Goal: Task Accomplishment & Management: Use online tool/utility

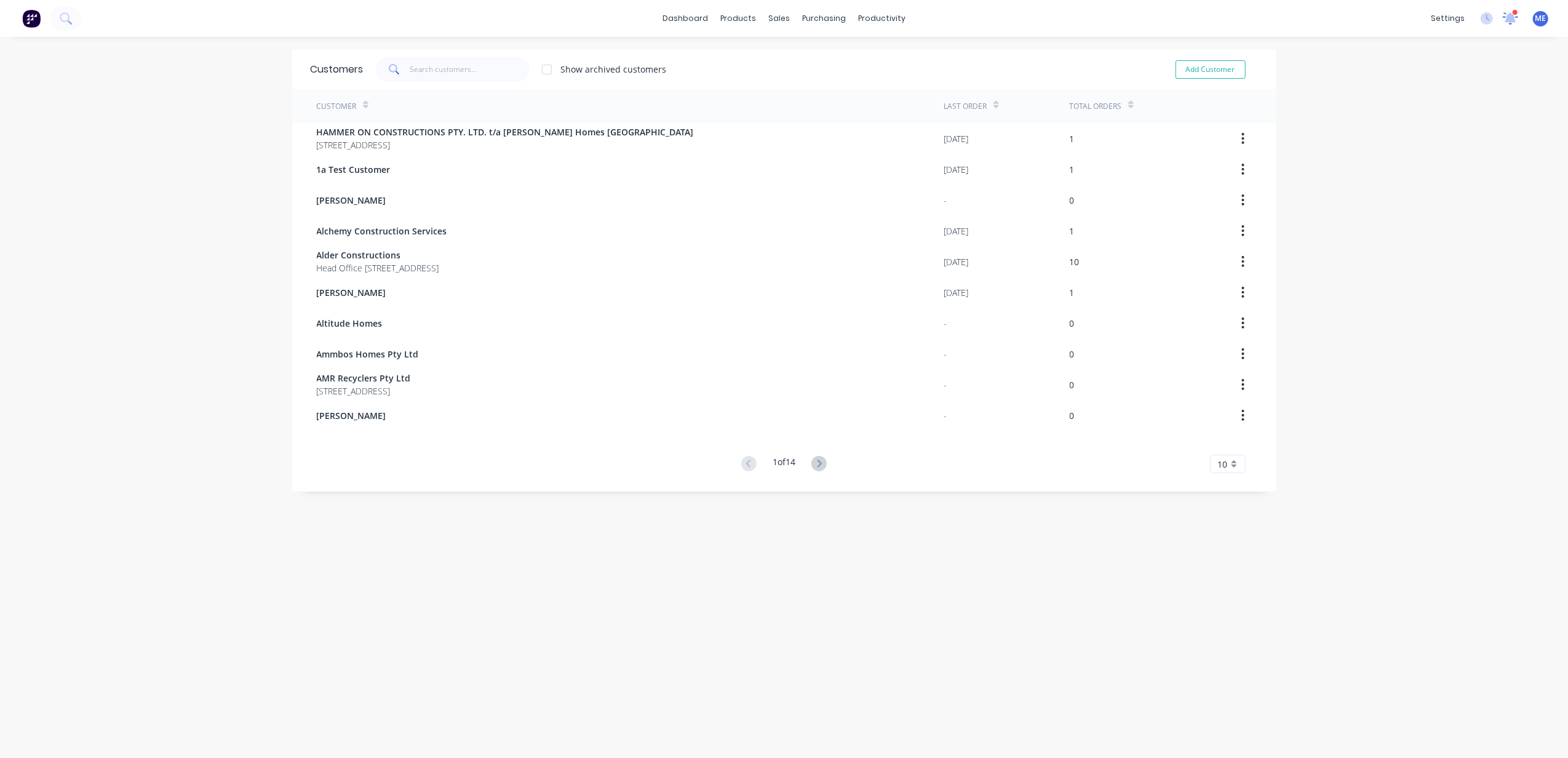
click at [1505, 21] on icon at bounding box center [1510, 17] width 12 height 11
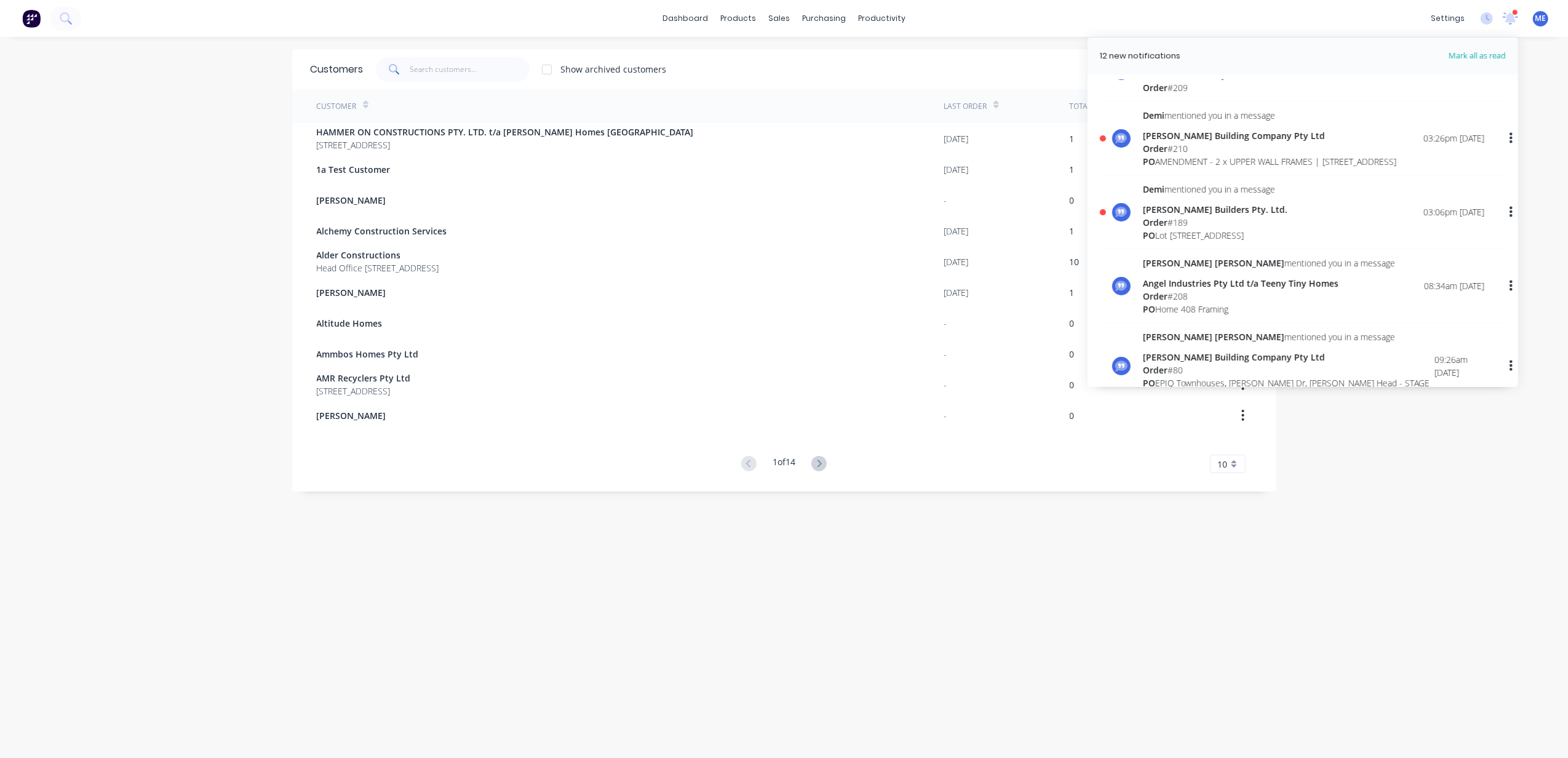
scroll to position [163, 0]
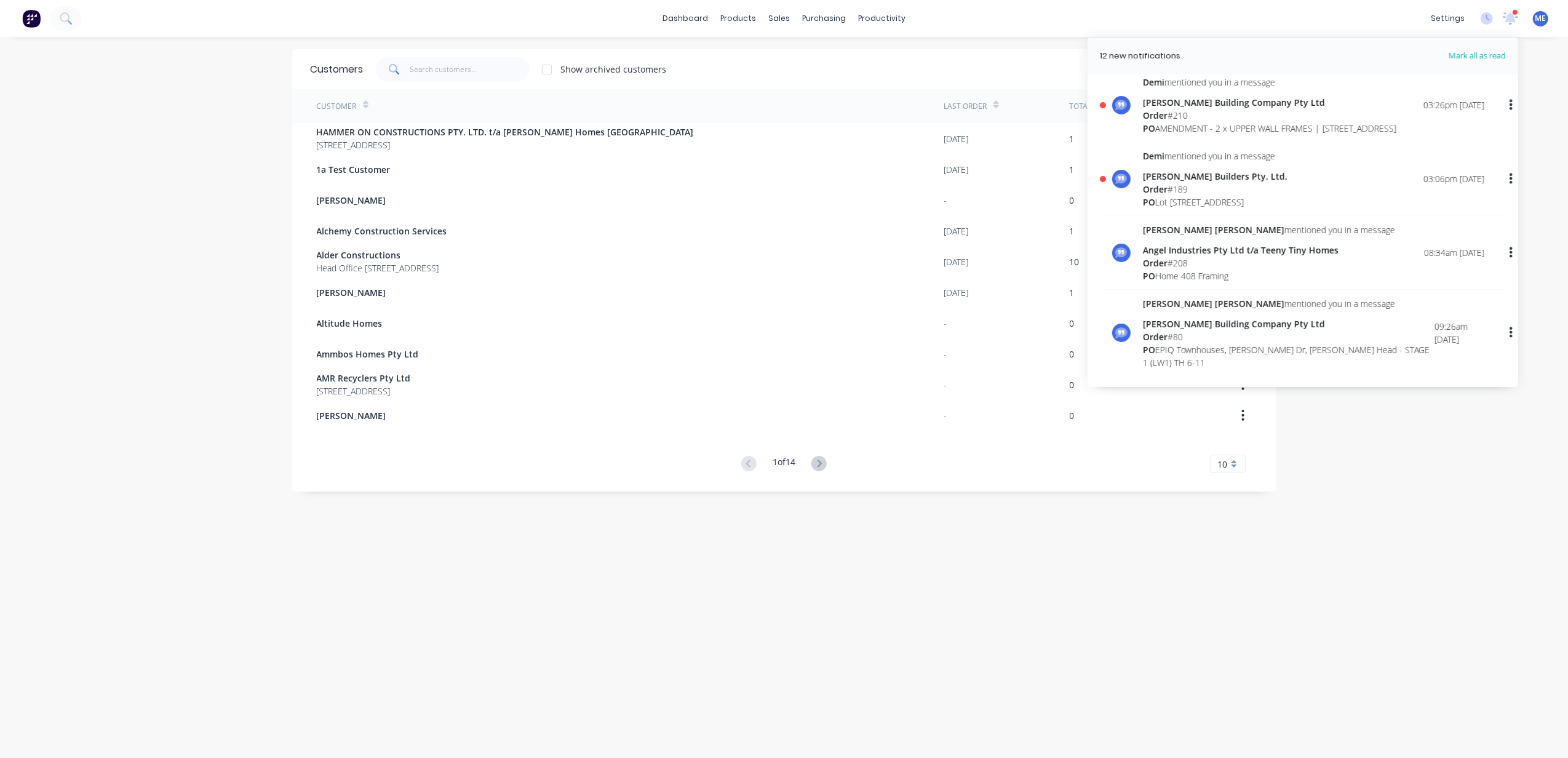
click at [156, 224] on div "dashboard products sales purchasing productivity dashboard products Product Cat…" at bounding box center [784, 379] width 1568 height 758
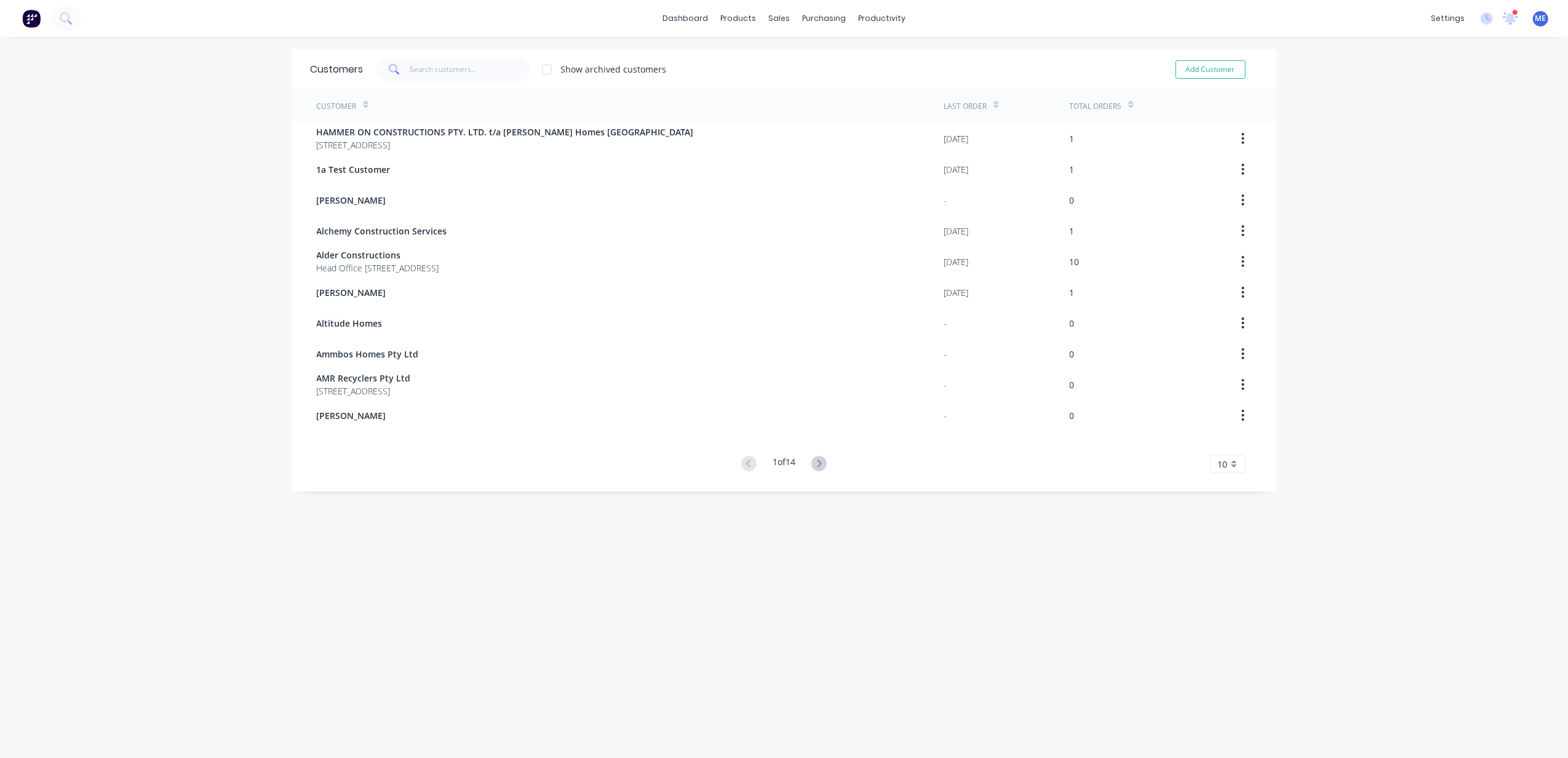
click at [1431, 108] on div "dashboard products sales purchasing productivity dashboard products Product Cat…" at bounding box center [784, 379] width 1568 height 758
click at [788, 51] on link "Sales Orders" at bounding box center [838, 58] width 163 height 24
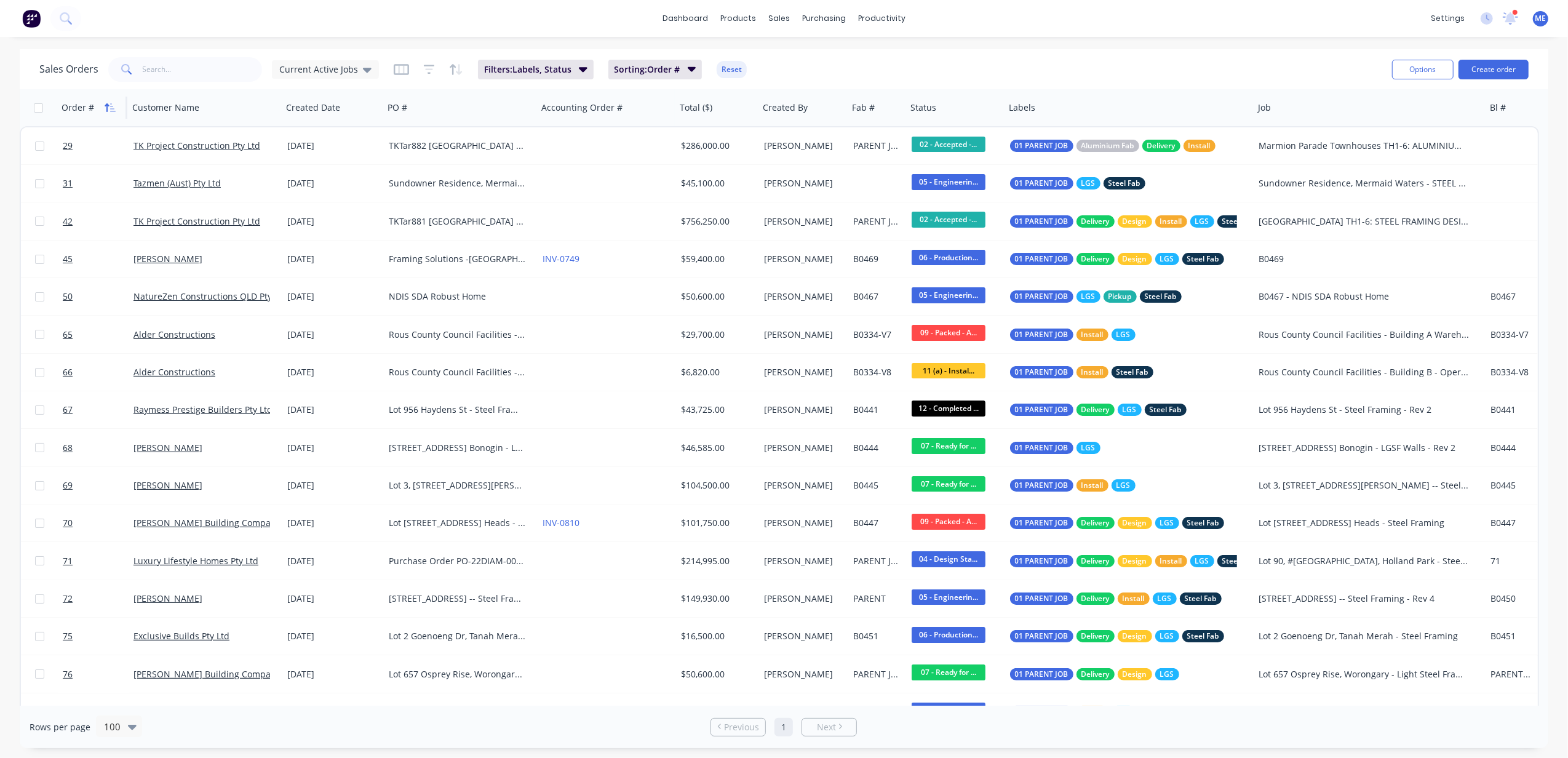
click at [109, 105] on icon "button" at bounding box center [110, 107] width 11 height 10
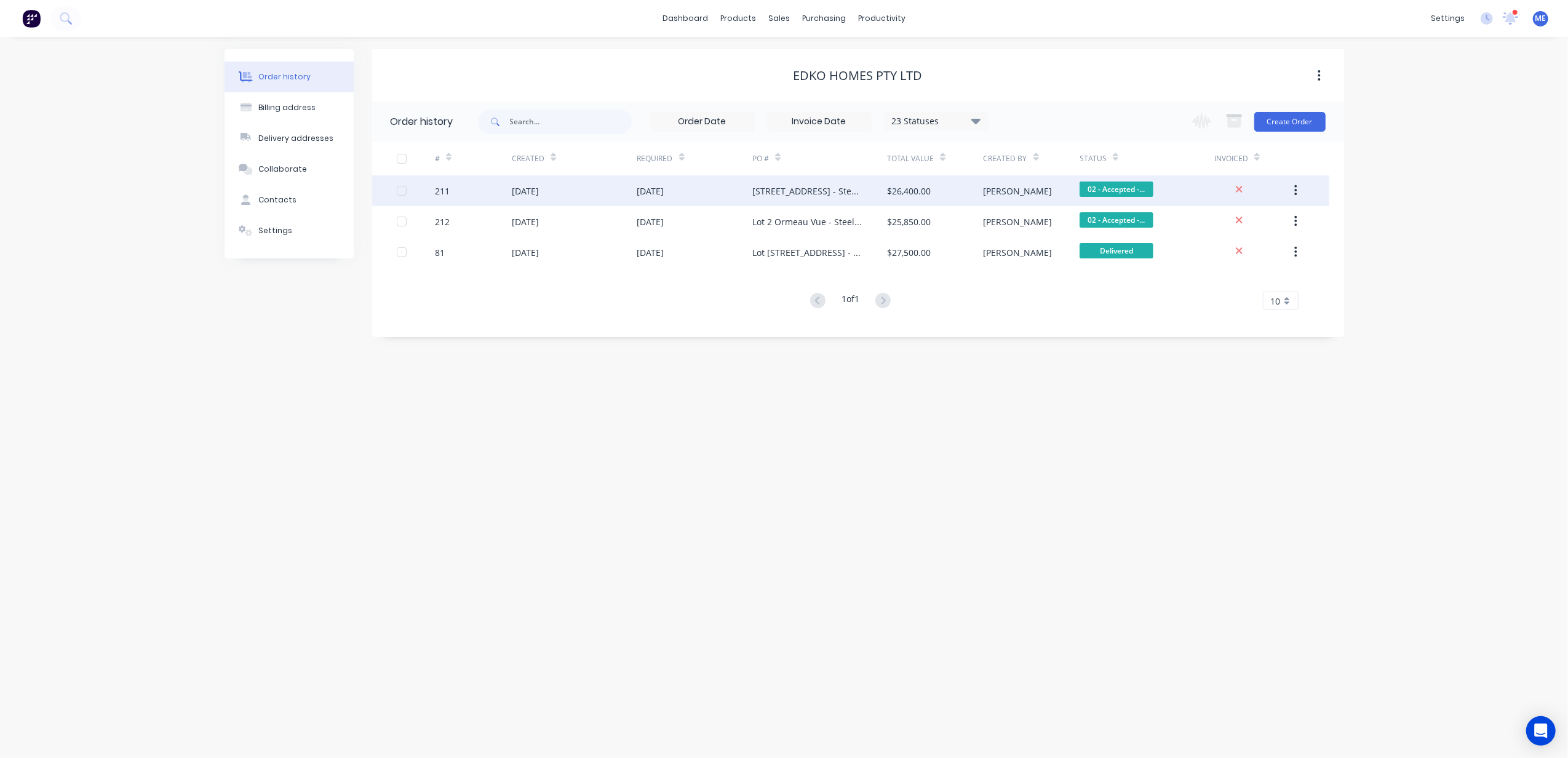
click at [533, 196] on div "[DATE]" at bounding box center [525, 191] width 27 height 13
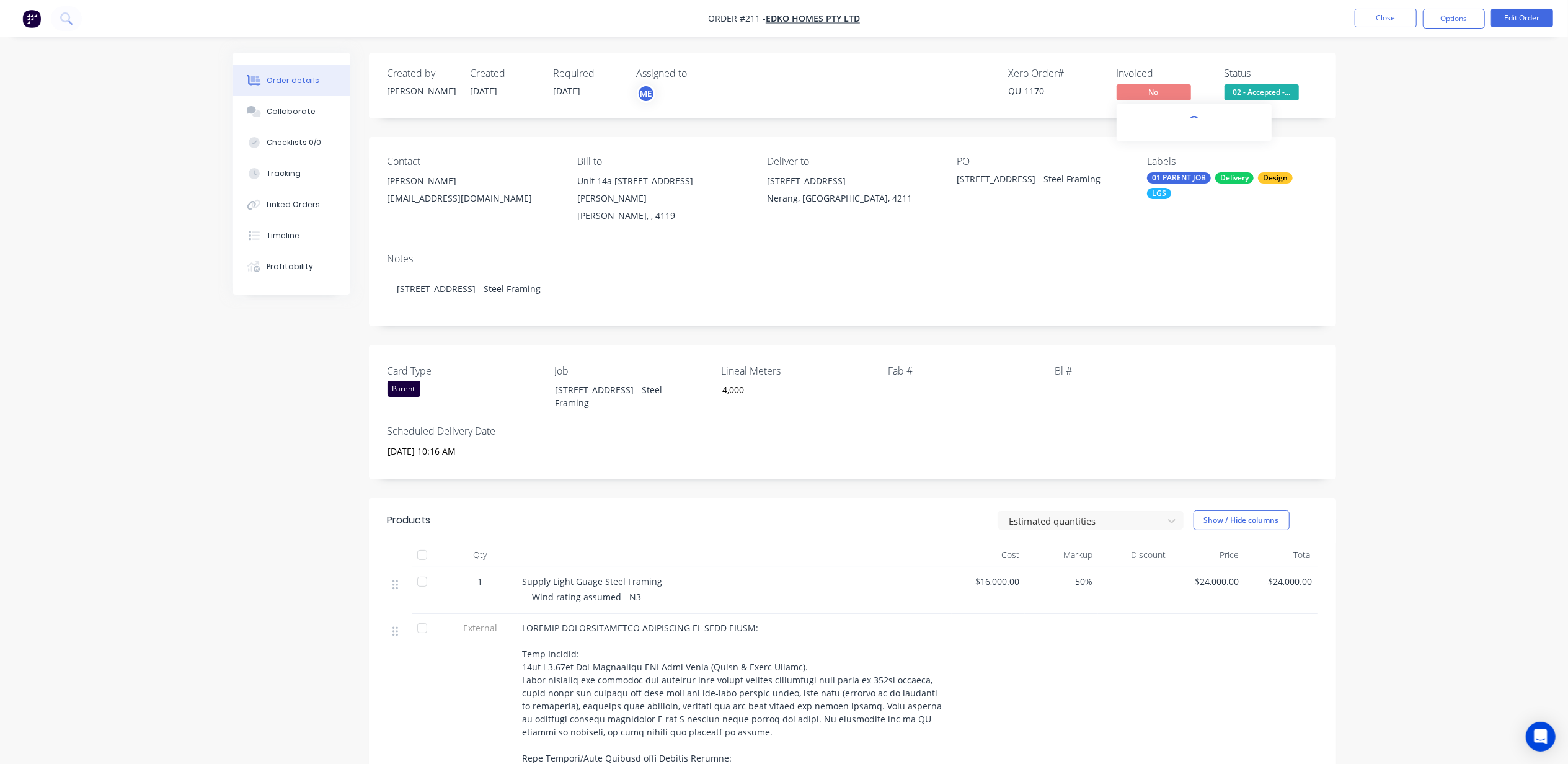
click at [1151, 104] on div at bounding box center [1193, 123] width 155 height 38
click at [1400, 162] on div "Order details Collaborate Checklists 0/0 Tracking Linked Orders Timeline Profit…" at bounding box center [784, 672] width 1568 height 1344
click at [1454, 9] on button "Options" at bounding box center [1453, 19] width 62 height 20
click at [1386, 102] on div "Partial Invoice" at bounding box center [1415, 100] width 114 height 18
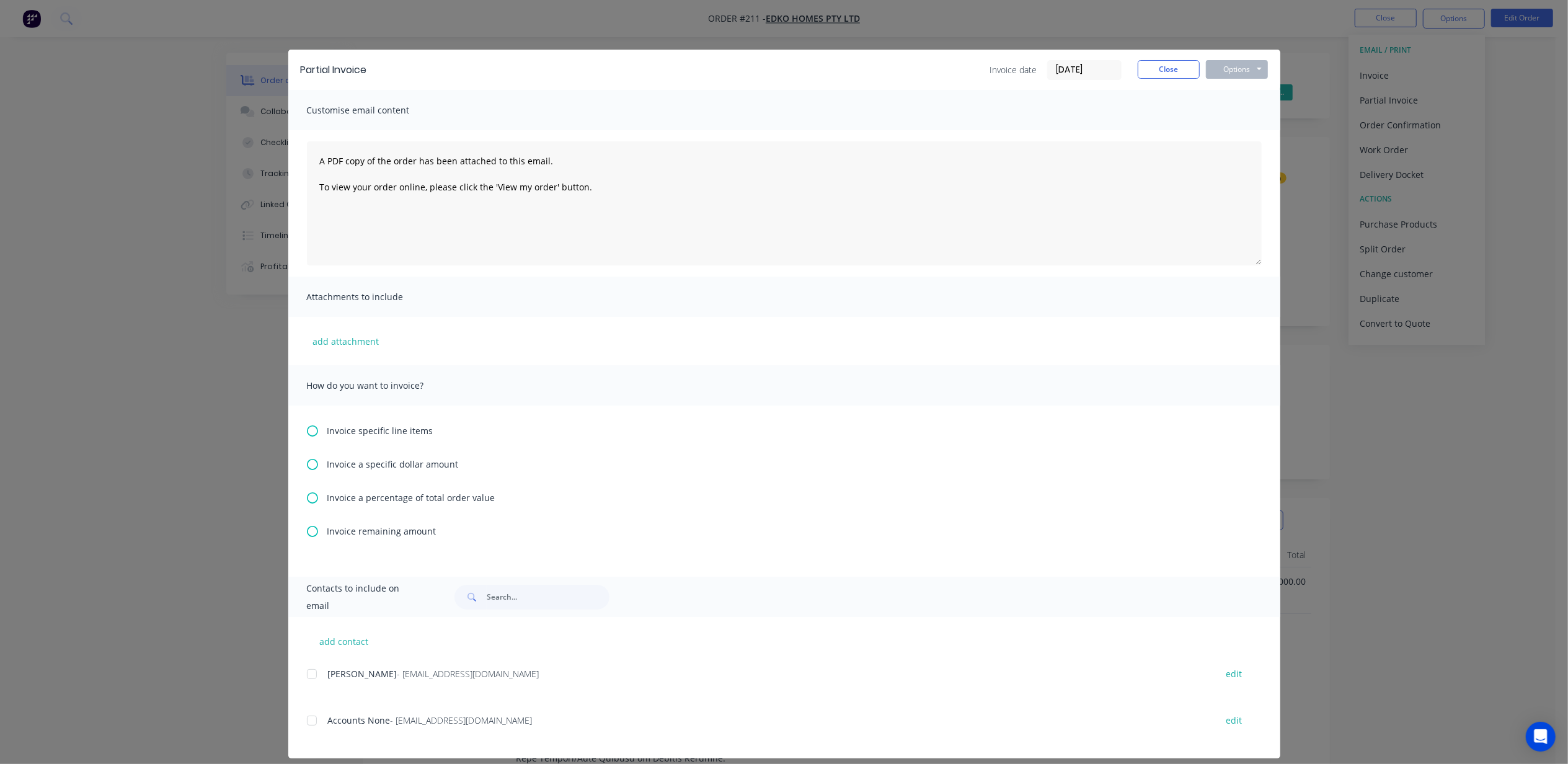
click at [365, 499] on span "Invoice a percentage of total order value" at bounding box center [411, 498] width 168 height 13
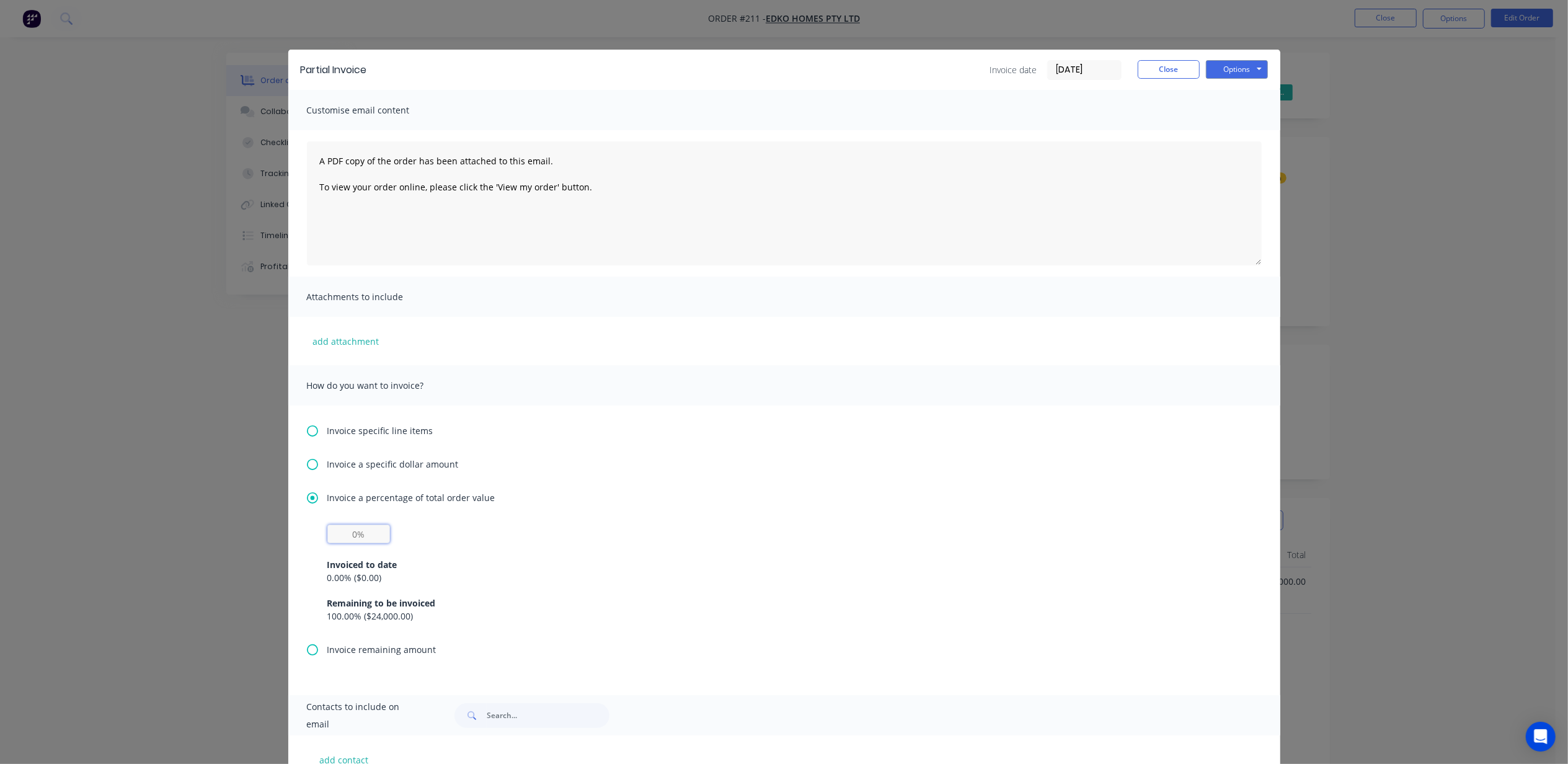
click at [368, 541] on input "text" at bounding box center [358, 534] width 63 height 18
type input "50%"
click at [712, 439] on div "Invoice specific line items Invoice a specific dollar amount Invoice a percenta…" at bounding box center [784, 550] width 992 height 289
click at [1243, 67] on button "Options" at bounding box center [1236, 69] width 62 height 18
click at [1077, 70] on input "[DATE]" at bounding box center [1084, 70] width 73 height 18
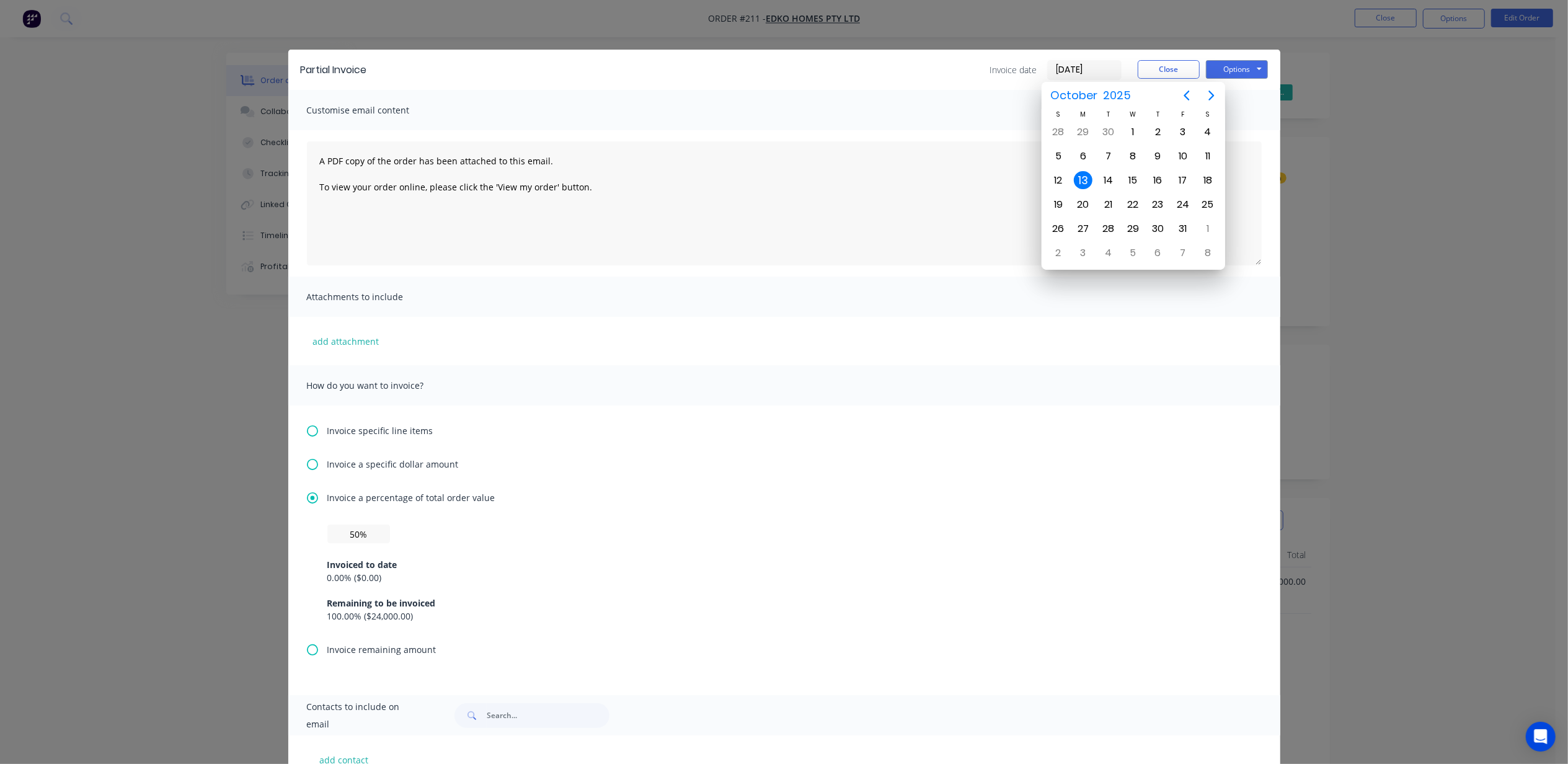
click at [911, 100] on div "Customise email content" at bounding box center [784, 110] width 992 height 40
click at [824, 96] on div "Customise email content" at bounding box center [784, 110] width 992 height 40
click at [1183, 155] on div "10" at bounding box center [1183, 156] width 18 height 18
type input "[DATE]"
click at [848, 83] on div "Partial Invoice Invoice date 10/10/25 Close Options Preview Print Email" at bounding box center [784, 70] width 992 height 40
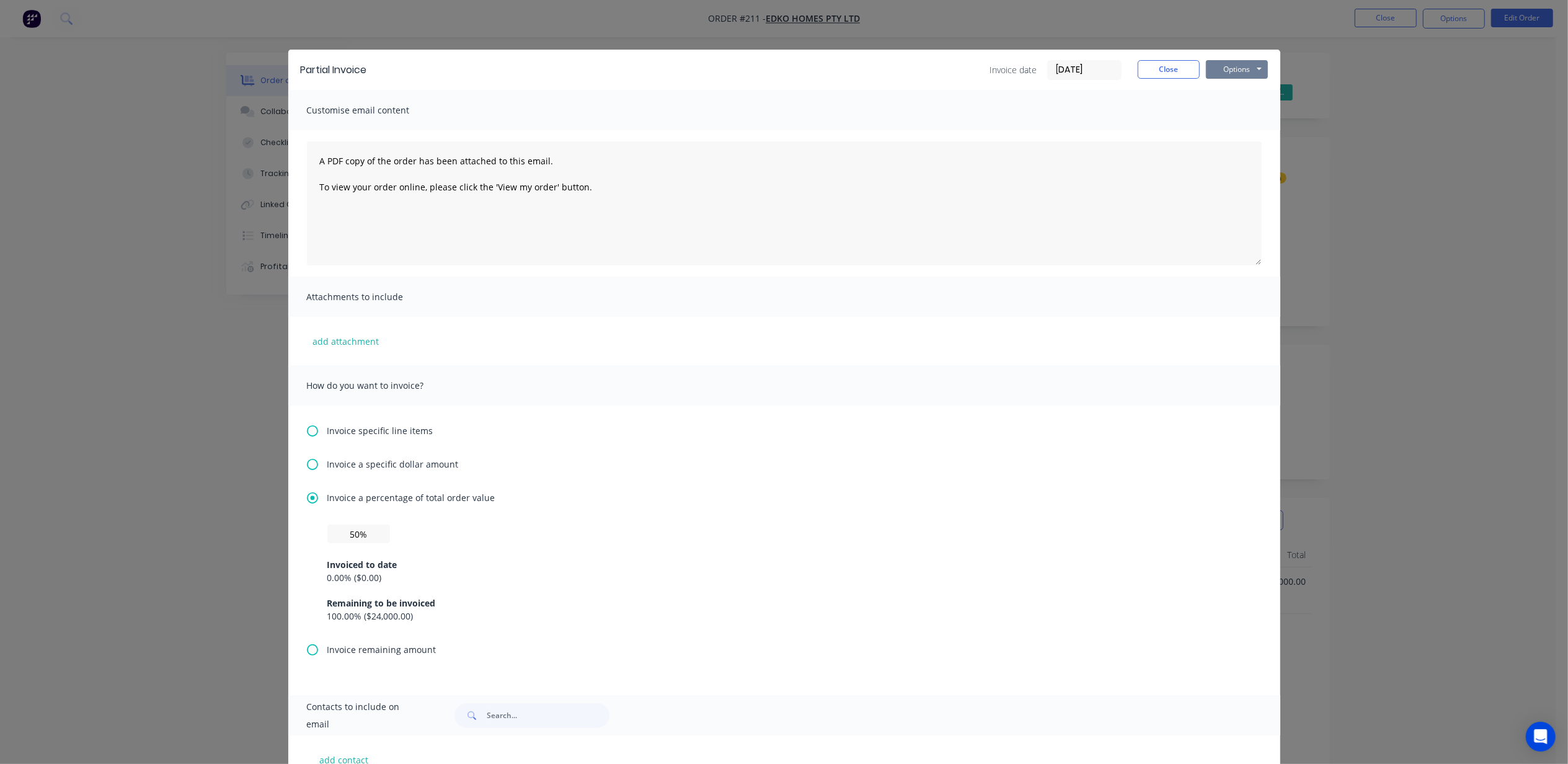
click at [1253, 67] on button "Options" at bounding box center [1236, 69] width 62 height 18
click at [1253, 103] on button "Print" at bounding box center [1244, 112] width 79 height 21
click at [1151, 67] on button "Close" at bounding box center [1168, 69] width 62 height 18
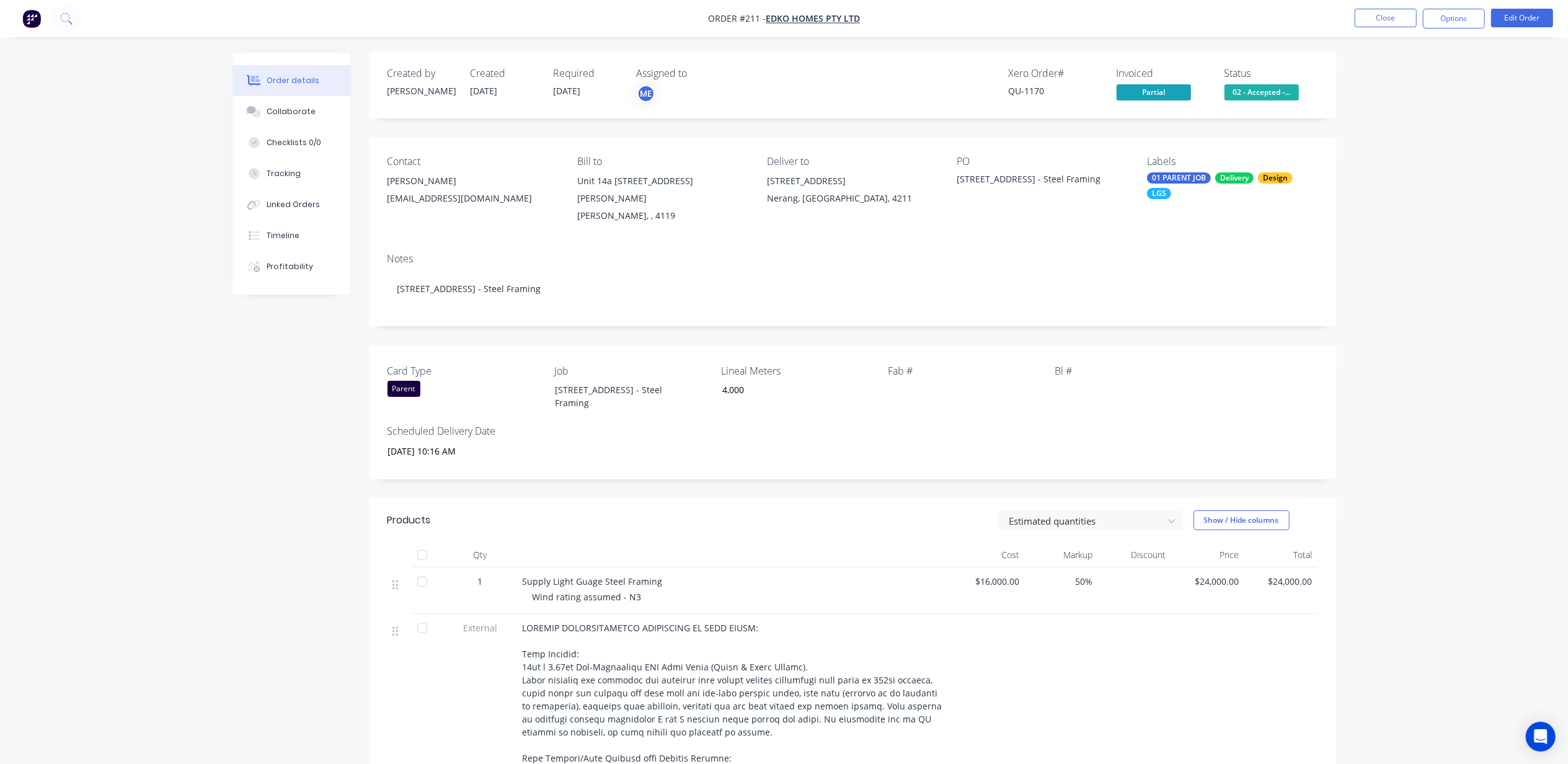
drag, startPoint x: 1471, startPoint y: 97, endPoint x: 1287, endPoint y: 95, distance: 184.0
click at [1468, 95] on div "Order details Collaborate Checklists 0/0 Tracking Linked Orders Timeline Profit…" at bounding box center [784, 672] width 1568 height 1344
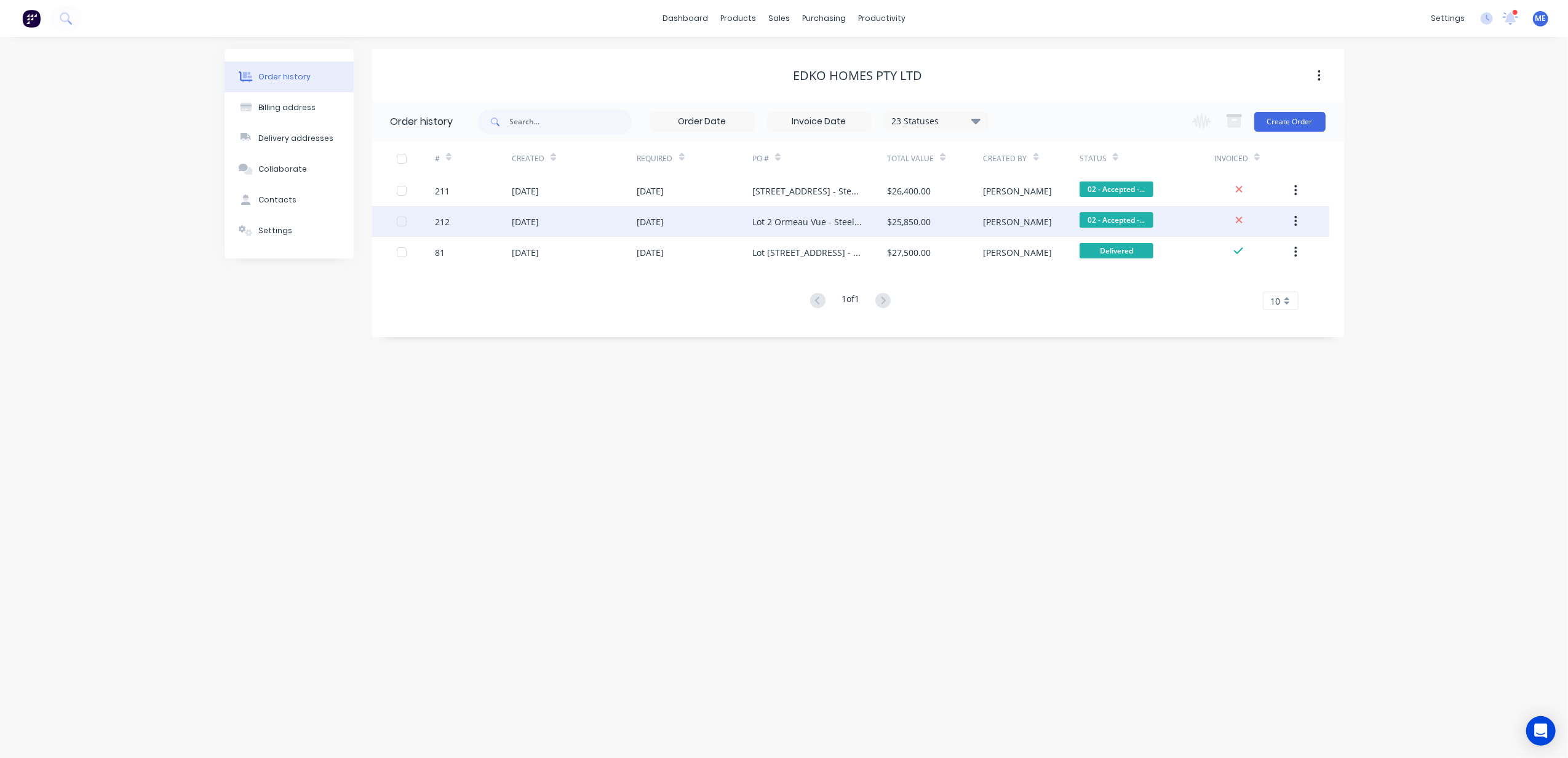
click at [537, 217] on div "[DATE]" at bounding box center [525, 222] width 27 height 13
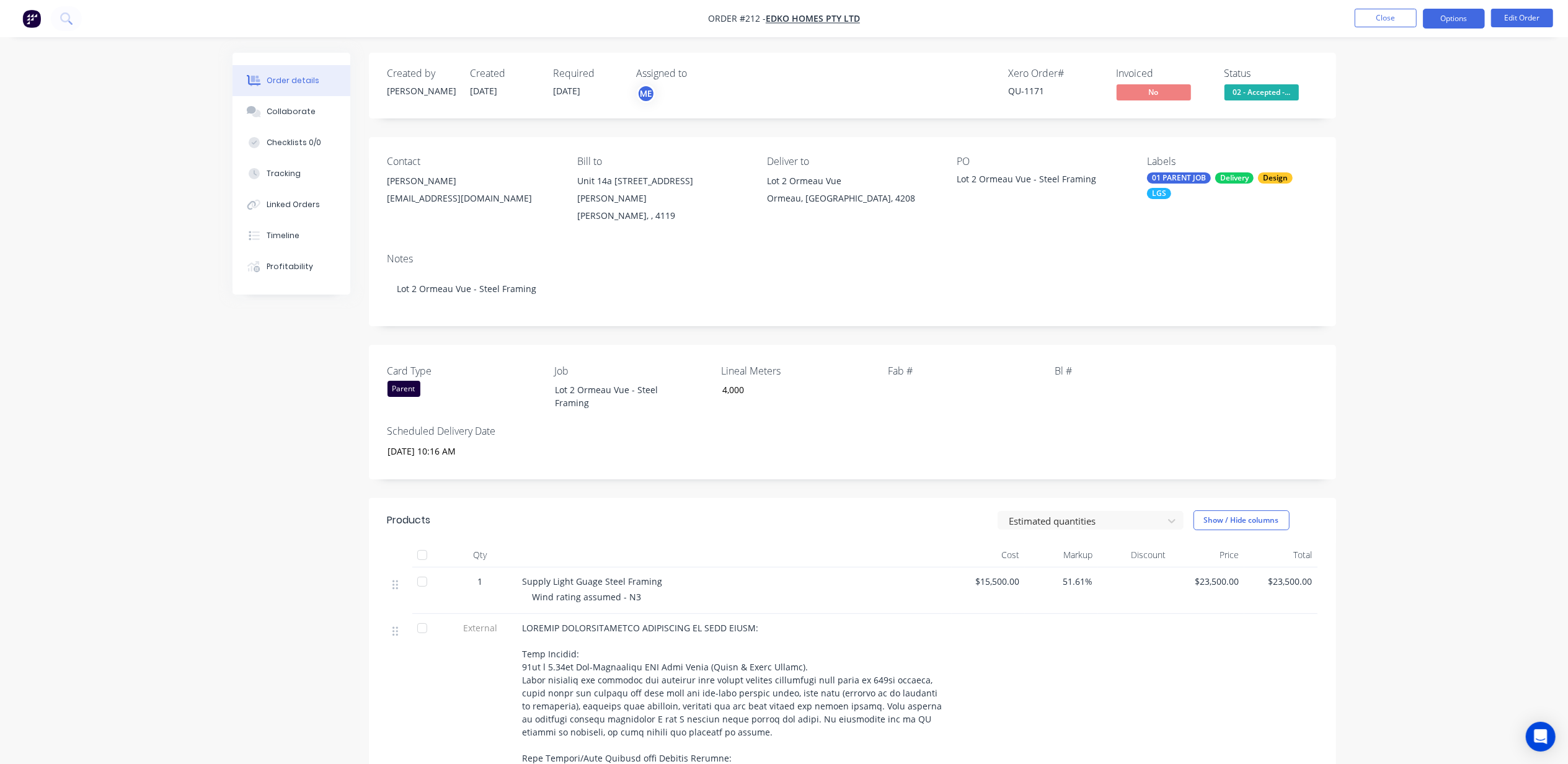
click at [1469, 15] on button "Options" at bounding box center [1453, 19] width 62 height 20
click at [1425, 98] on div "Partial Invoice" at bounding box center [1415, 100] width 114 height 18
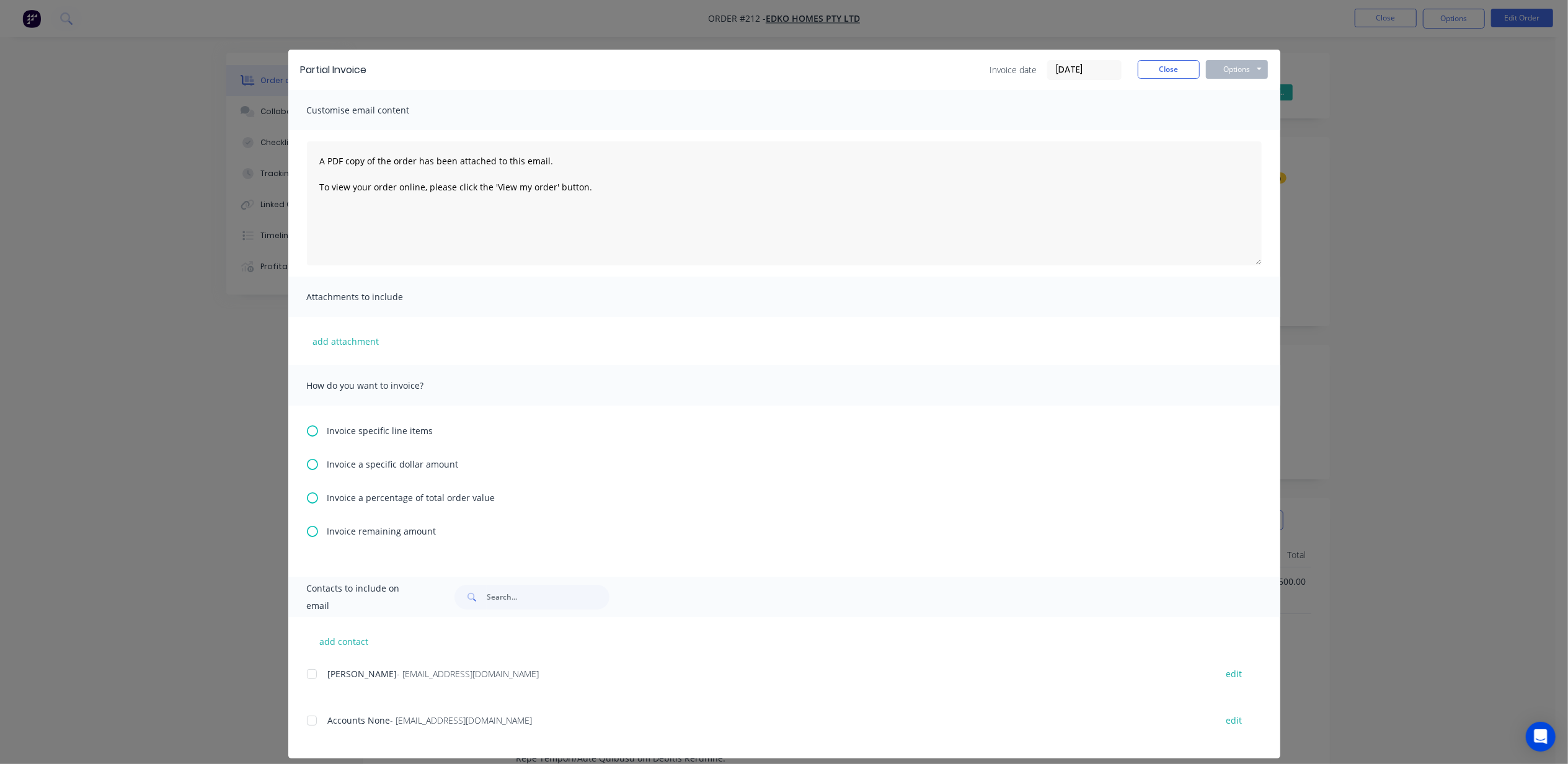
click at [387, 538] on div "Invoice specific line items Invoice a specific dollar amount Invoice a percenta…" at bounding box center [784, 491] width 992 height 171
click at [385, 492] on span "Invoice a percentage of total order value" at bounding box center [411, 498] width 168 height 13
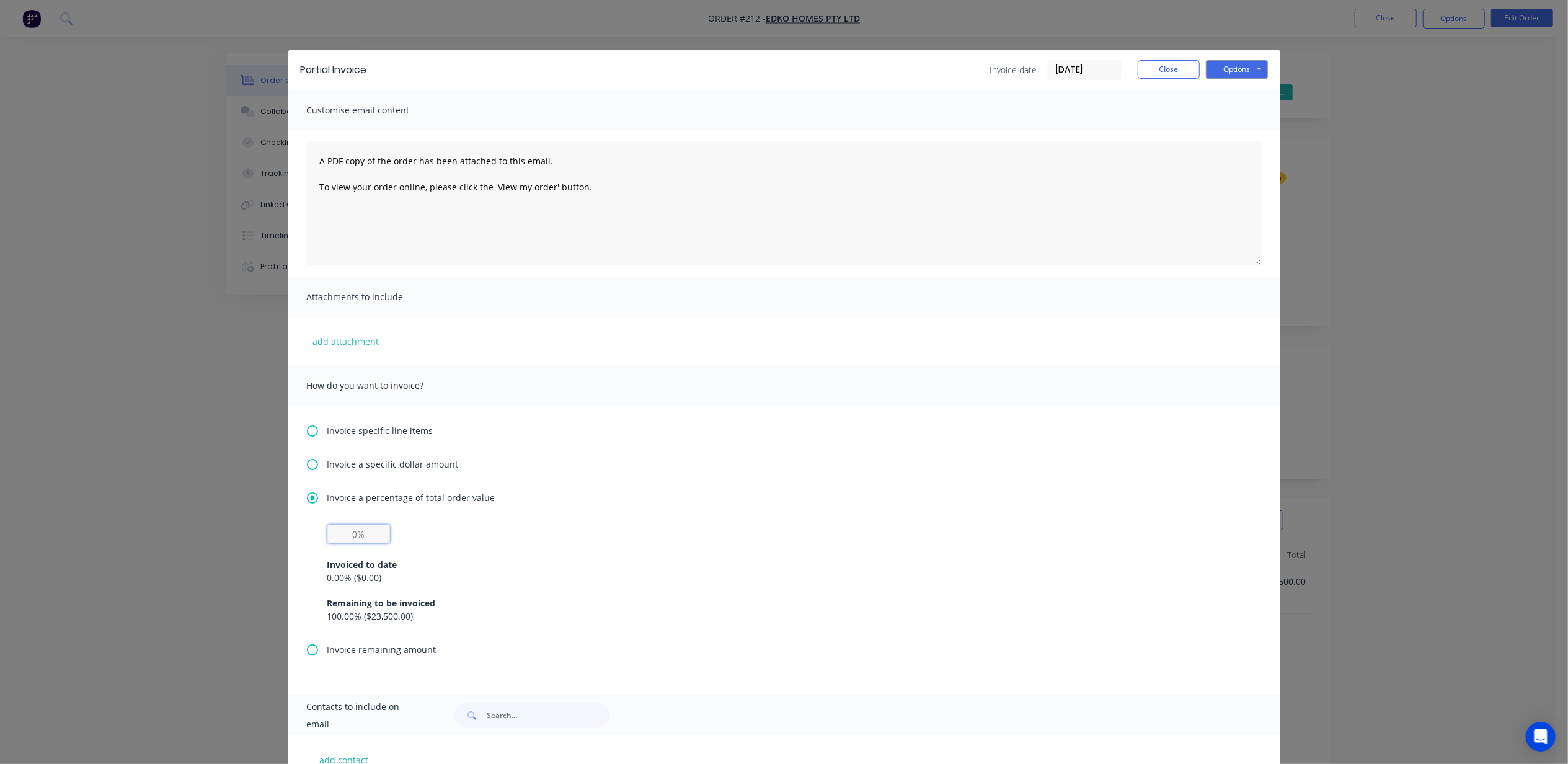
click at [375, 533] on input "text" at bounding box center [358, 534] width 63 height 18
type input "50%"
click at [1210, 65] on button "Options" at bounding box center [1236, 69] width 62 height 18
click at [1230, 113] on button "Print" at bounding box center [1244, 112] width 79 height 21
click at [1162, 72] on button "Close" at bounding box center [1168, 69] width 62 height 18
